Goal: Ask a question

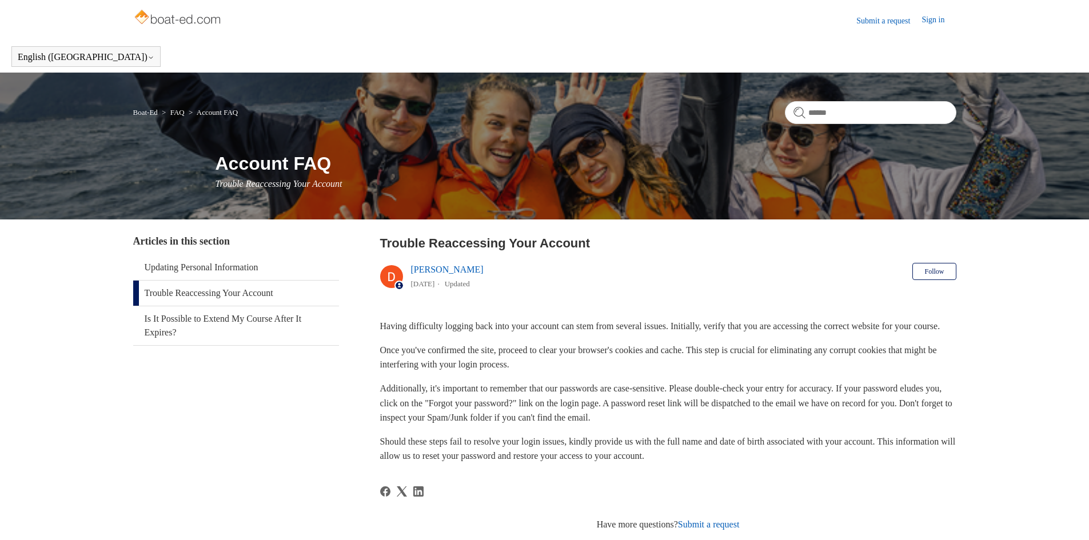
scroll to position [51, 0]
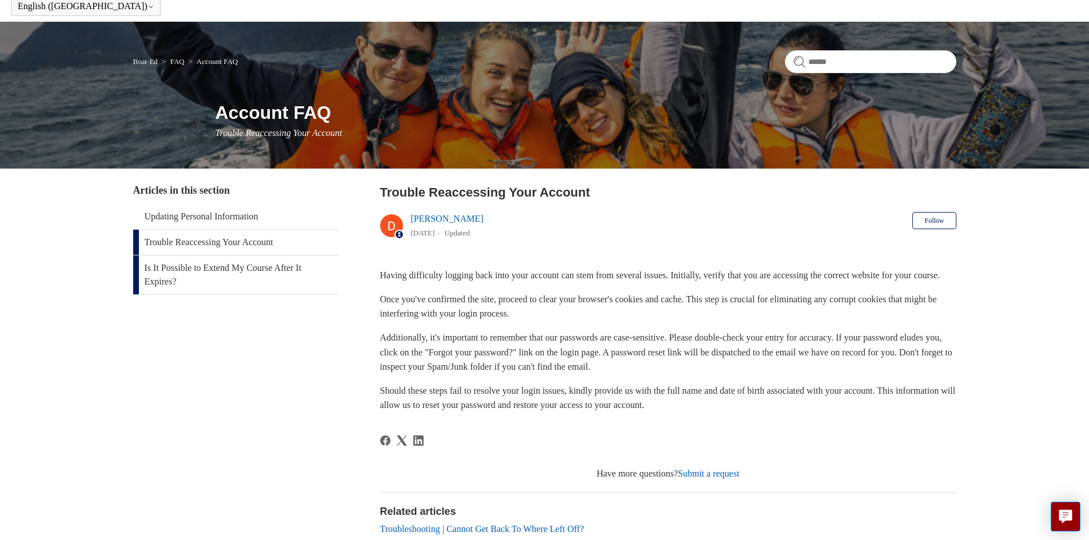
click at [209, 268] on link "Is It Possible to Extend My Course After It Expires?" at bounding box center [236, 275] width 206 height 39
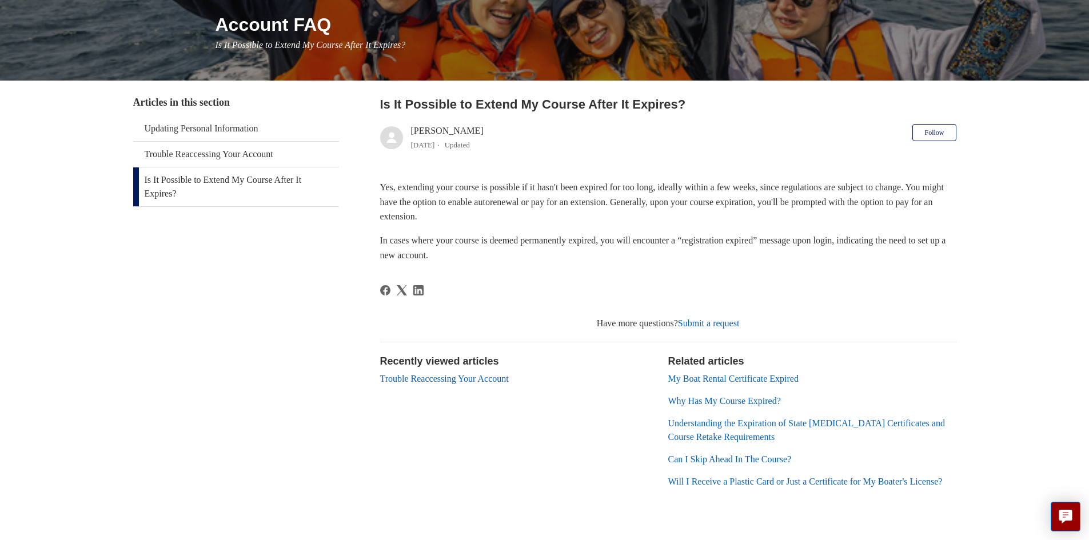
scroll to position [172, 0]
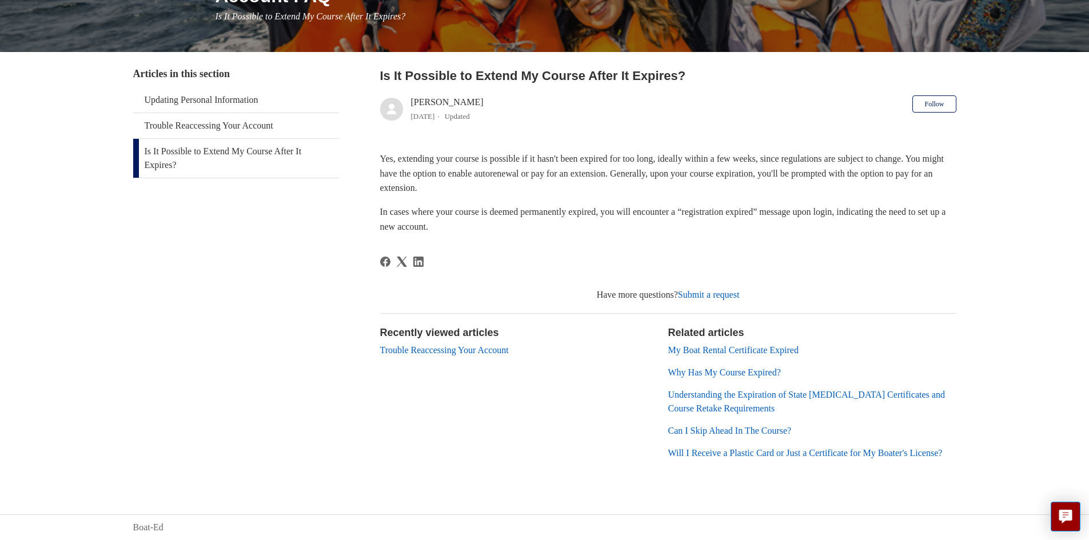
click at [471, 349] on link "Trouble Reaccessing Your Account" at bounding box center [444, 350] width 129 height 10
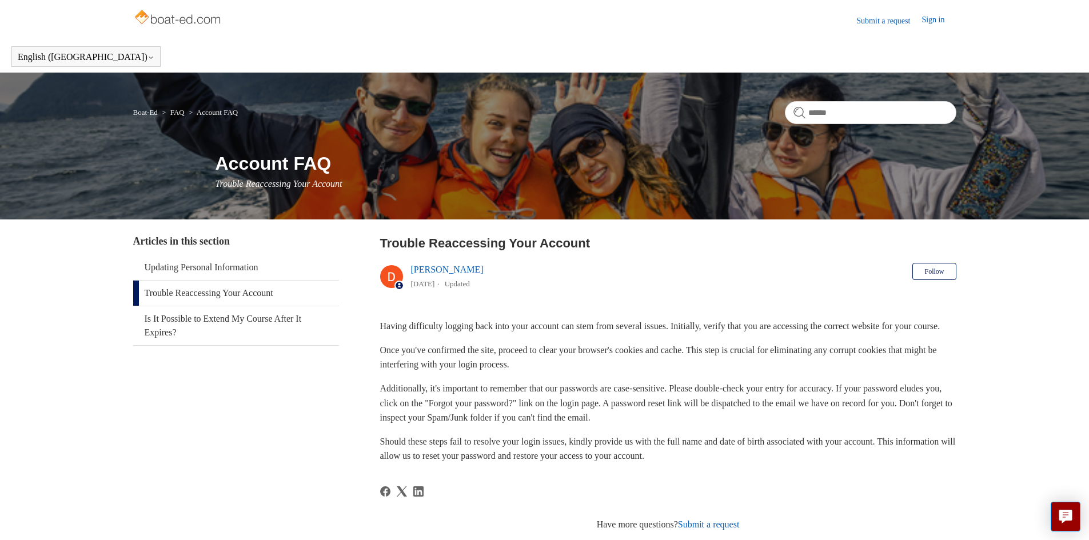
scroll to position [114, 0]
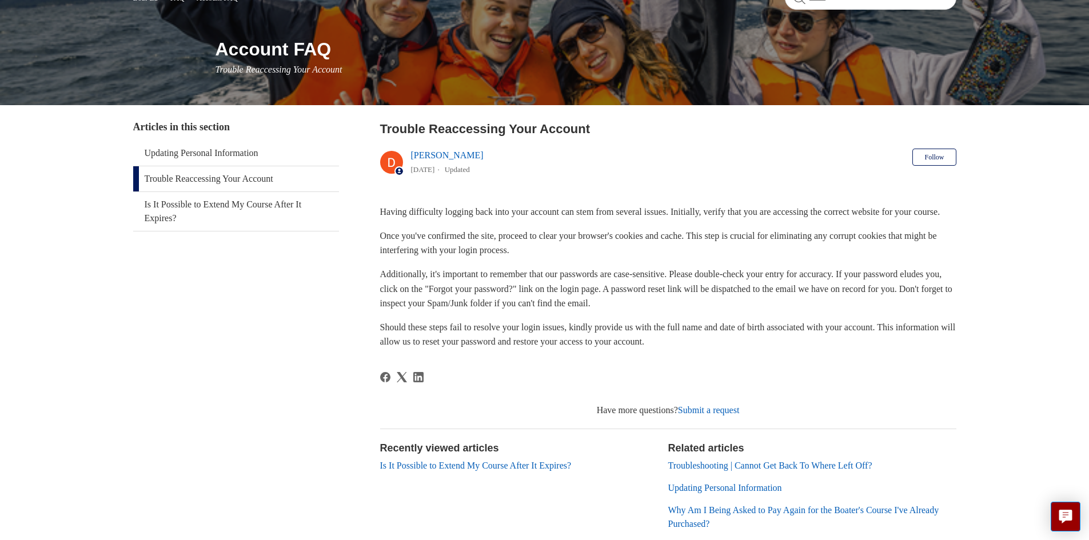
click at [739, 415] on link "Submit a request" at bounding box center [709, 410] width 62 height 10
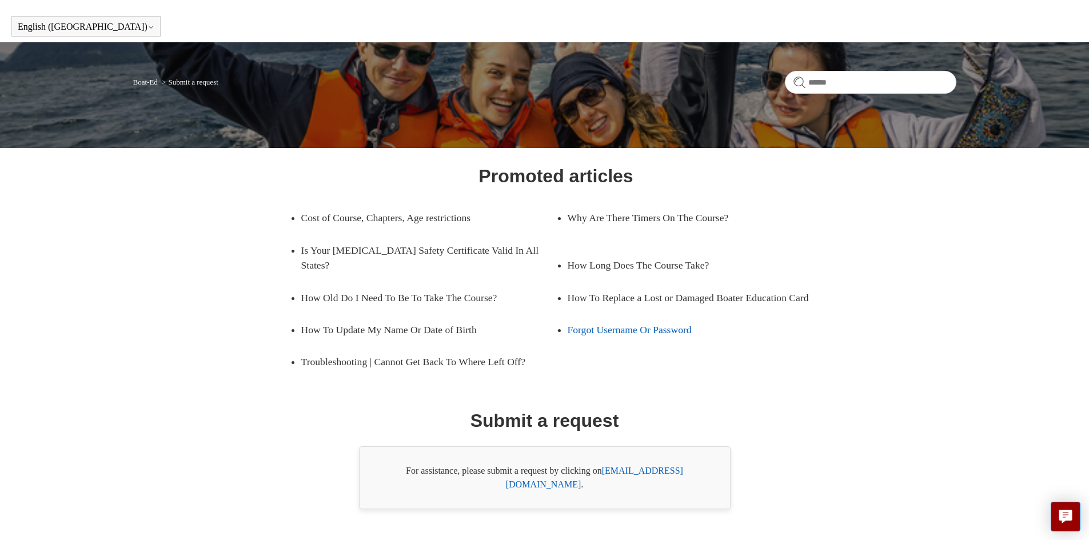
scroll to position [46, 0]
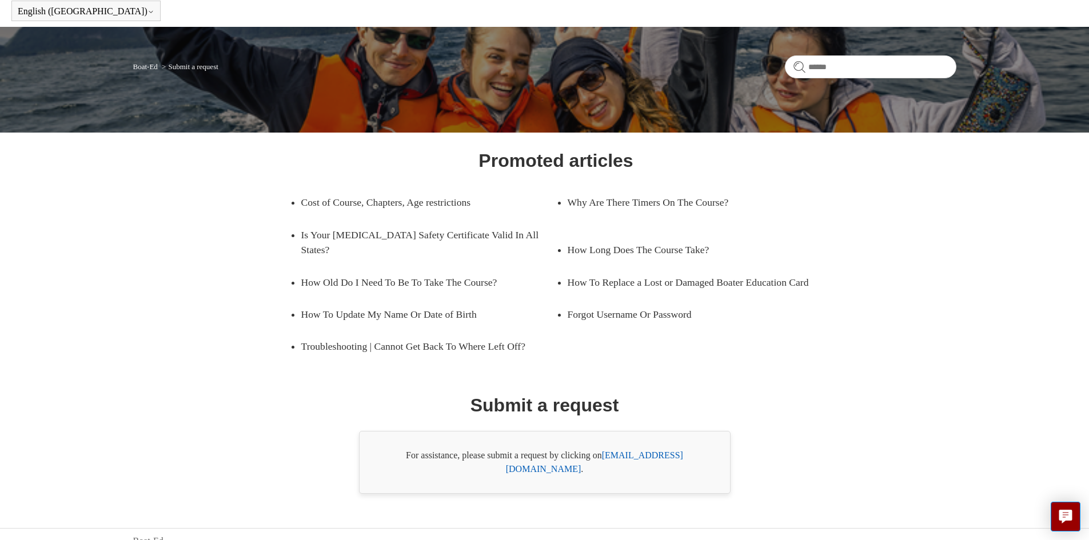
click at [639, 456] on link "[EMAIL_ADDRESS][DOMAIN_NAME]" at bounding box center [594, 462] width 177 height 23
click at [639, 452] on link "[EMAIL_ADDRESS][DOMAIN_NAME]" at bounding box center [594, 462] width 177 height 23
click at [646, 455] on link "[EMAIL_ADDRESS][DOMAIN_NAME]" at bounding box center [594, 462] width 177 height 23
